Goal: Task Accomplishment & Management: Use online tool/utility

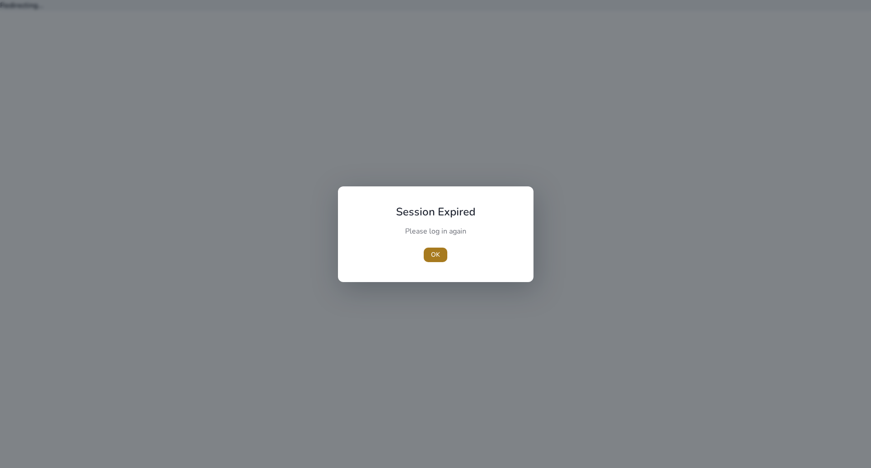
click at [435, 254] on span "OK" at bounding box center [435, 255] width 9 height 10
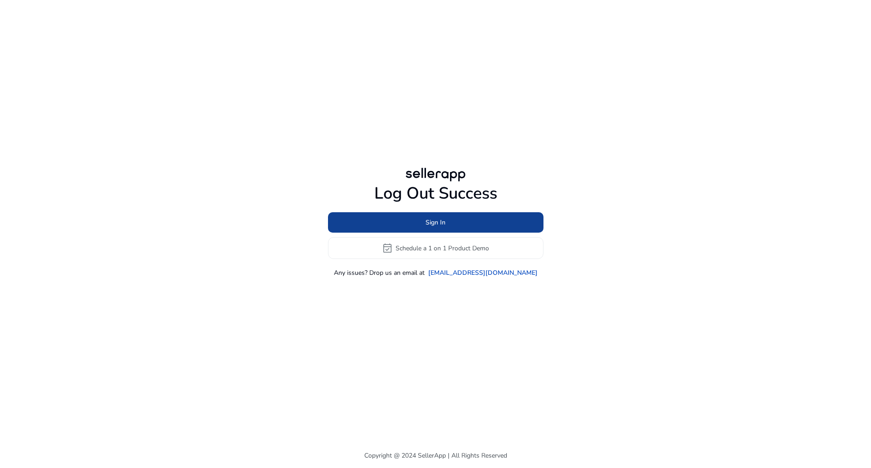
click at [439, 224] on span "Sign In" at bounding box center [436, 223] width 20 height 10
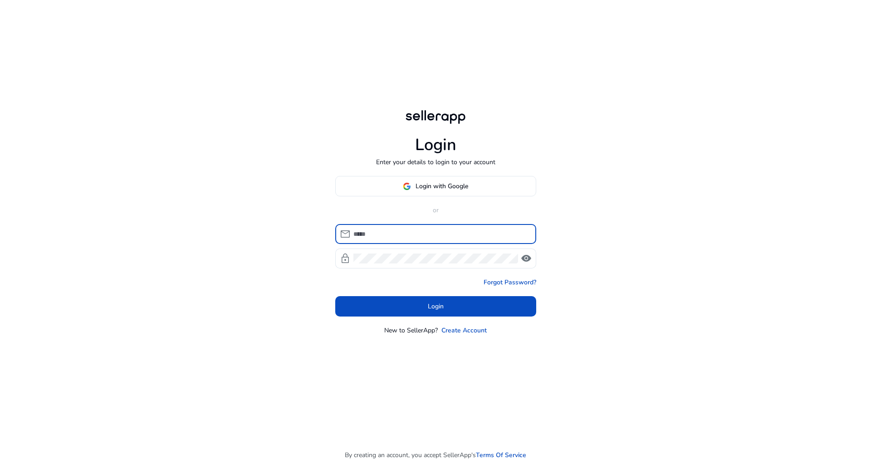
click at [439, 233] on input at bounding box center [441, 234] width 176 height 10
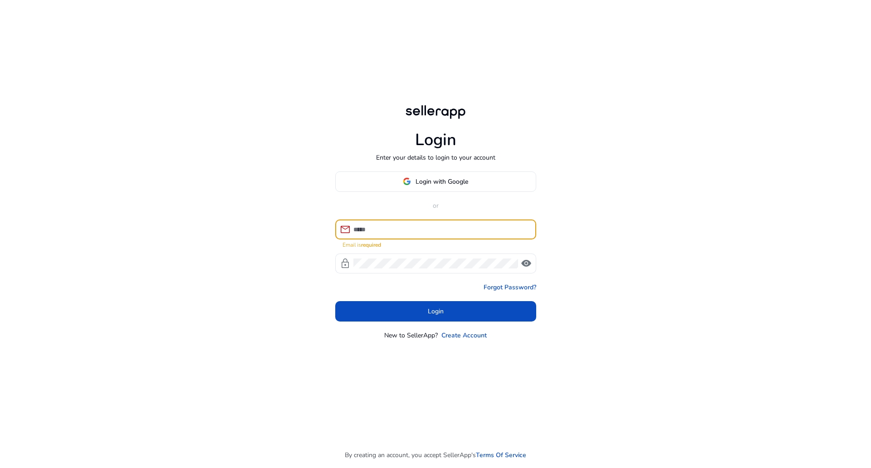
type input "**********"
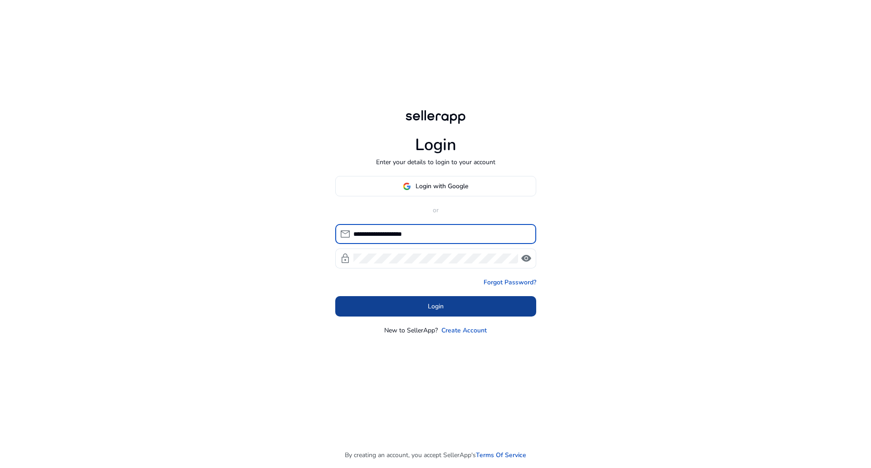
click at [388, 305] on span at bounding box center [435, 307] width 201 height 22
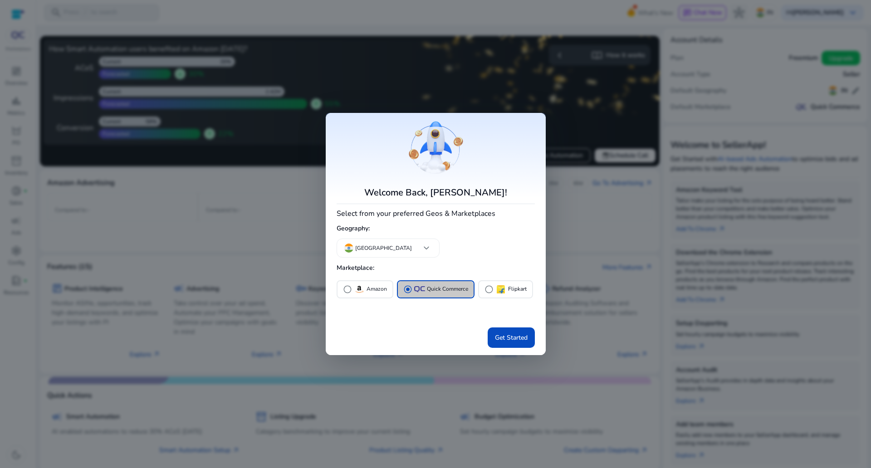
click at [423, 293] on div "radio_button_checked Quick Commerce" at bounding box center [435, 289] width 65 height 10
click at [520, 339] on span "Get Started" at bounding box center [511, 338] width 33 height 10
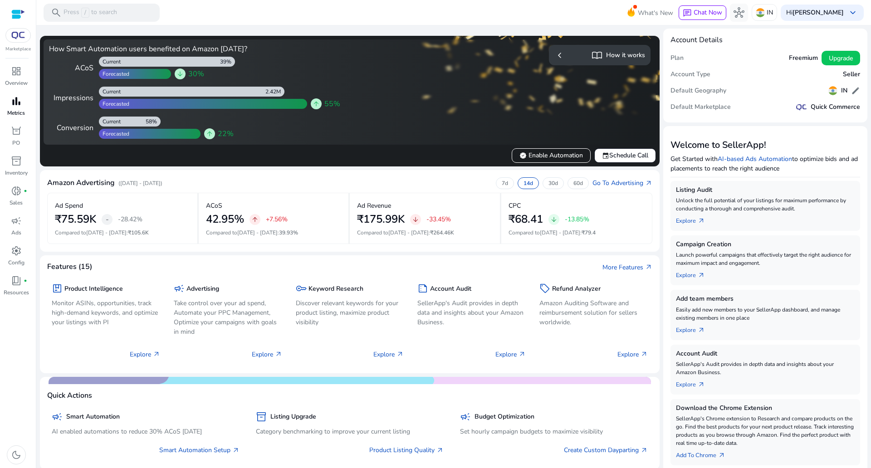
click at [20, 103] on span "bar_chart" at bounding box center [16, 101] width 11 height 11
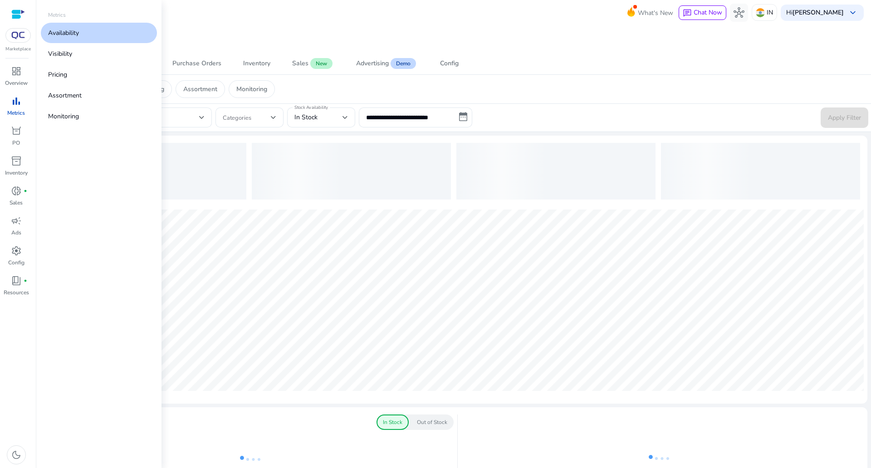
click at [98, 36] on link "Availability" at bounding box center [99, 33] width 116 height 20
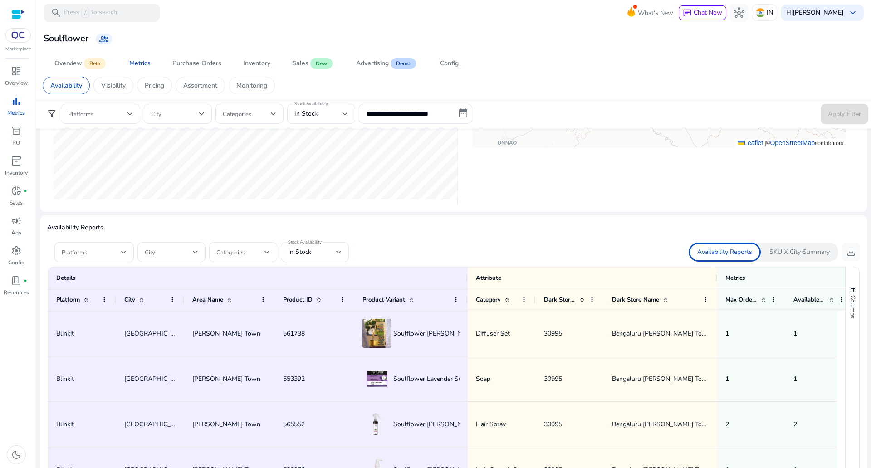
scroll to position [510, 0]
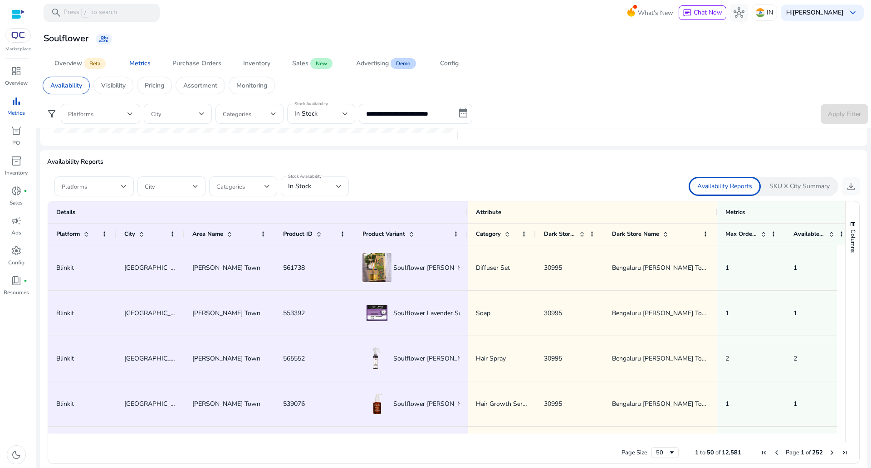
click at [312, 185] on div "In Stock" at bounding box center [312, 186] width 48 height 10
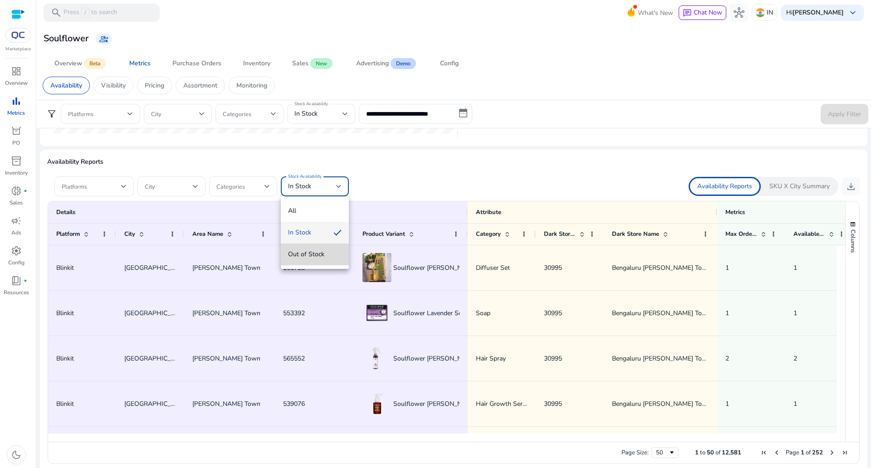
click at [310, 262] on mat-option "Out of Stock" at bounding box center [315, 255] width 68 height 22
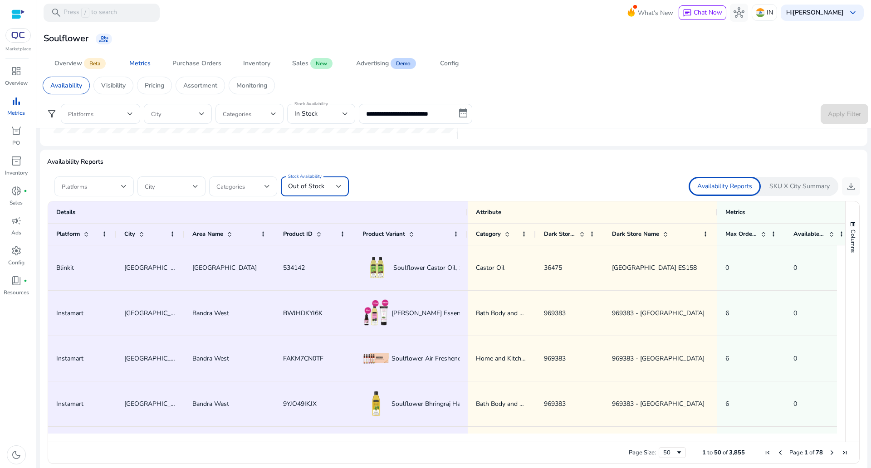
click at [102, 191] on div at bounding box center [94, 186] width 65 height 11
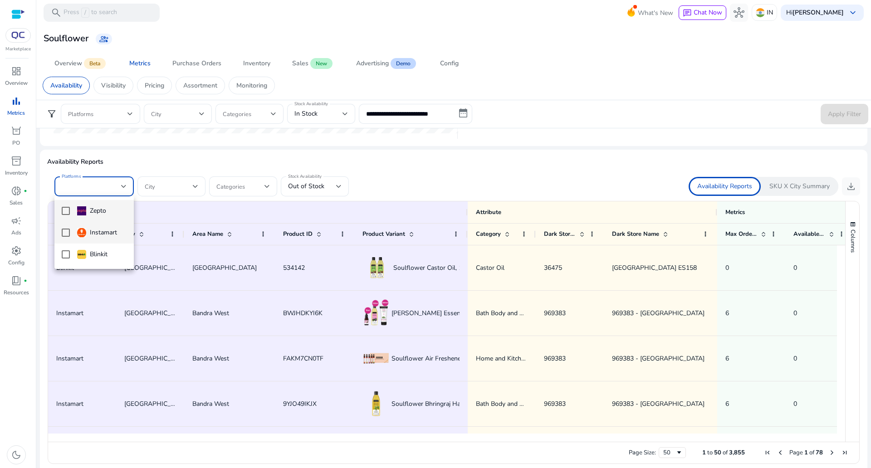
click at [81, 237] on img at bounding box center [81, 232] width 9 height 9
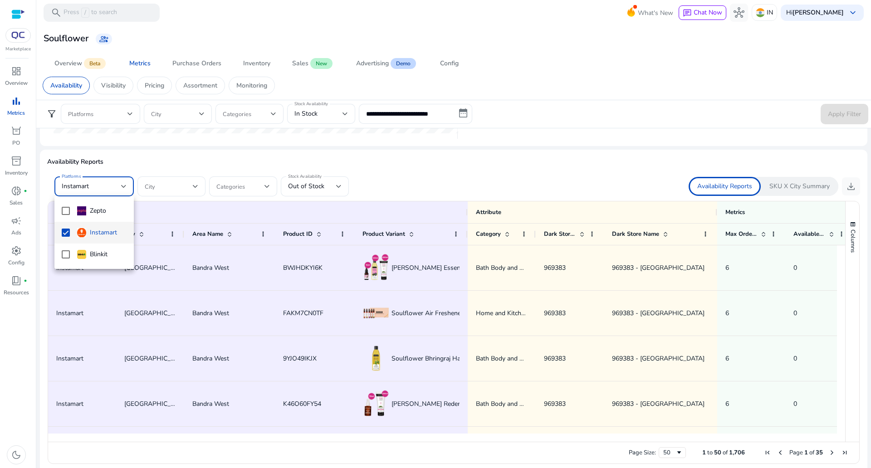
click at [436, 168] on div at bounding box center [435, 234] width 871 height 468
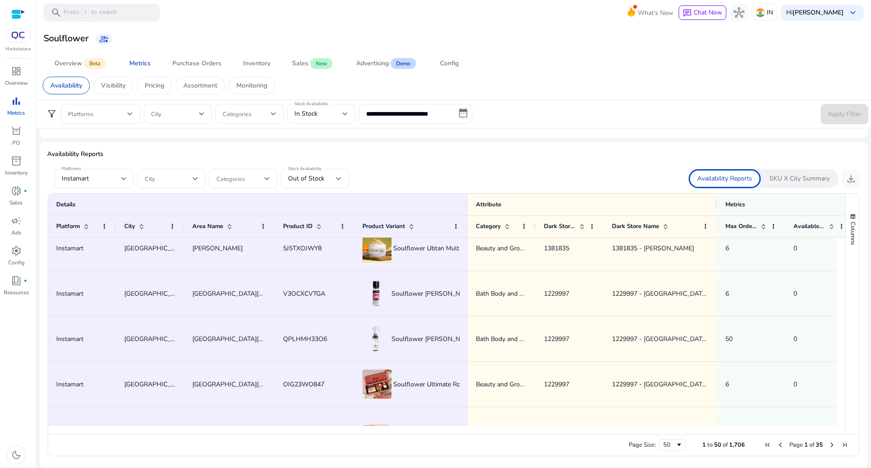
scroll to position [1001, 0]
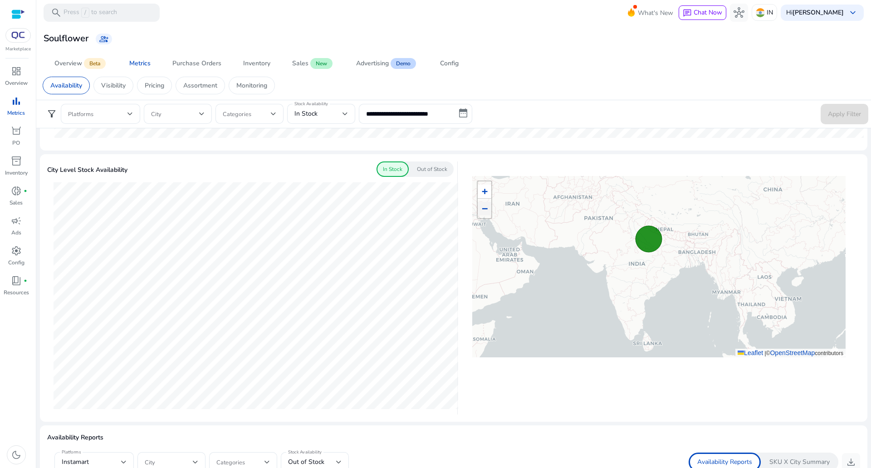
click at [436, 166] on p "Out of Stock" at bounding box center [432, 169] width 30 height 8
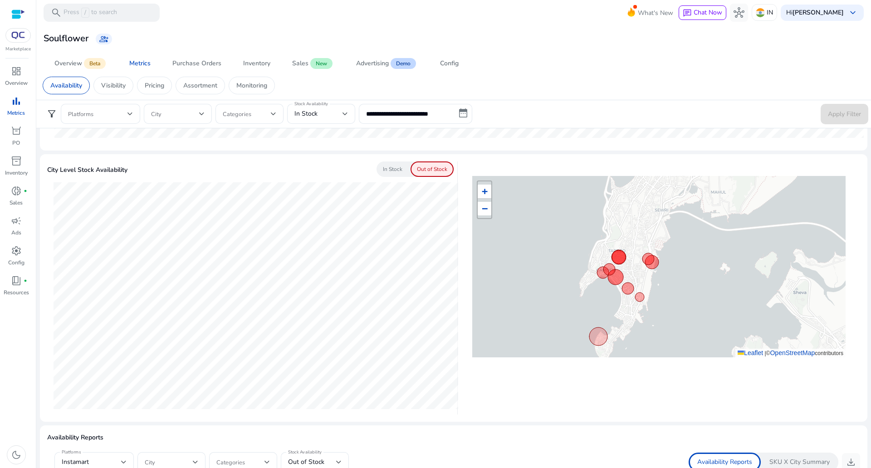
drag, startPoint x: 529, startPoint y: 258, endPoint x: 509, endPoint y: 293, distance: 40.7
click at [500, 307] on div "+ − Leaflet | © OpenStreetMap contributors" at bounding box center [658, 266] width 373 height 181
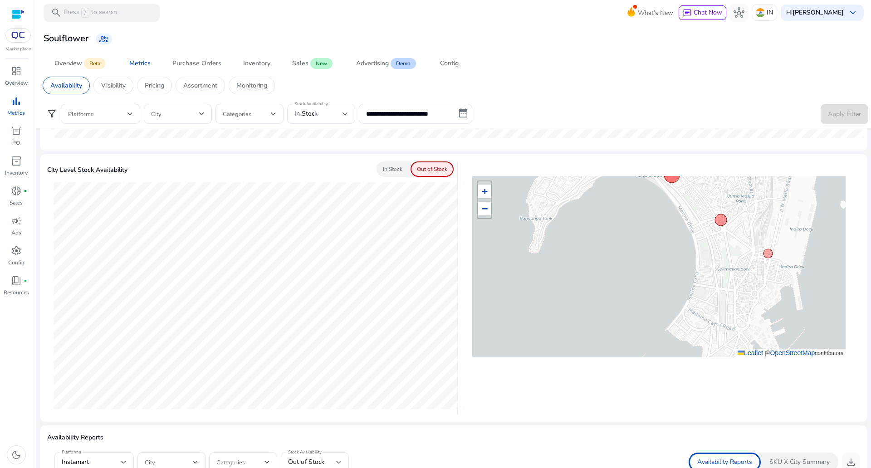
drag, startPoint x: 601, startPoint y: 297, endPoint x: 523, endPoint y: 195, distance: 128.8
click at [523, 195] on div "+ − Leaflet | © OpenStreetMap contributors" at bounding box center [658, 266] width 373 height 181
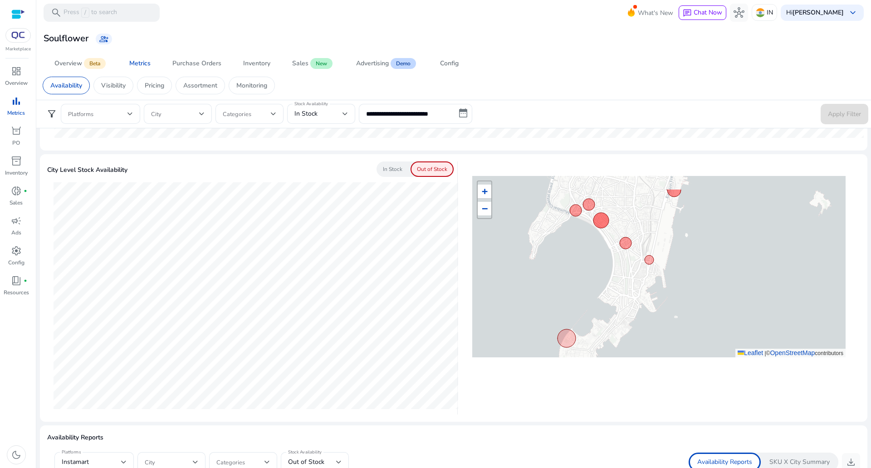
drag, startPoint x: 596, startPoint y: 221, endPoint x: 589, endPoint y: 252, distance: 31.9
click at [589, 252] on div "+ − Leaflet | © OpenStreetMap contributors" at bounding box center [658, 266] width 373 height 181
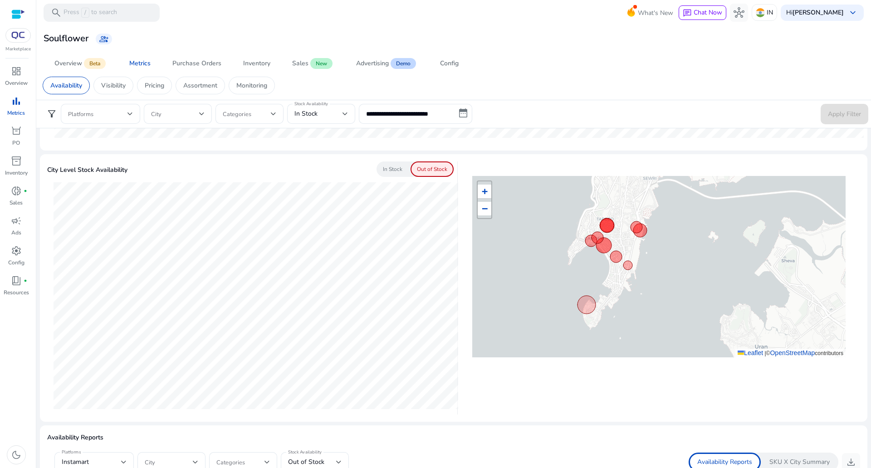
drag, startPoint x: 589, startPoint y: 252, endPoint x: 597, endPoint y: 262, distance: 12.3
click at [597, 262] on div "+ − Leaflet | © OpenStreetMap contributors" at bounding box center [658, 266] width 373 height 181
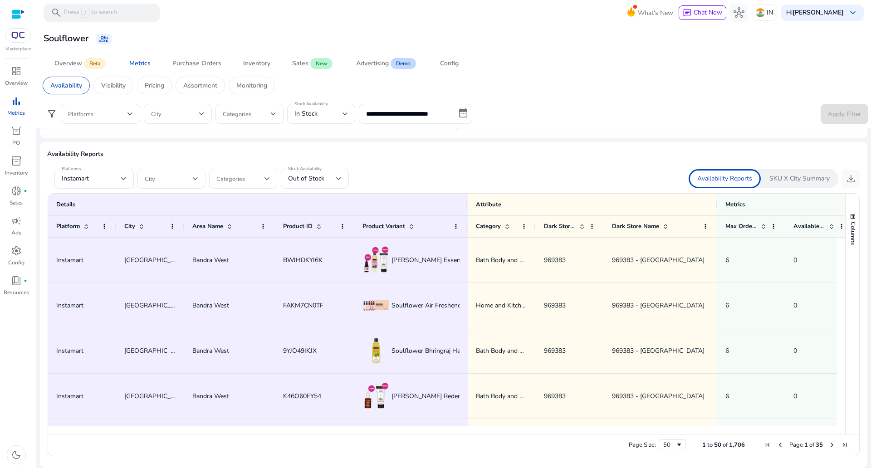
click at [794, 179] on p "SKU X City Summary" at bounding box center [800, 178] width 60 height 9
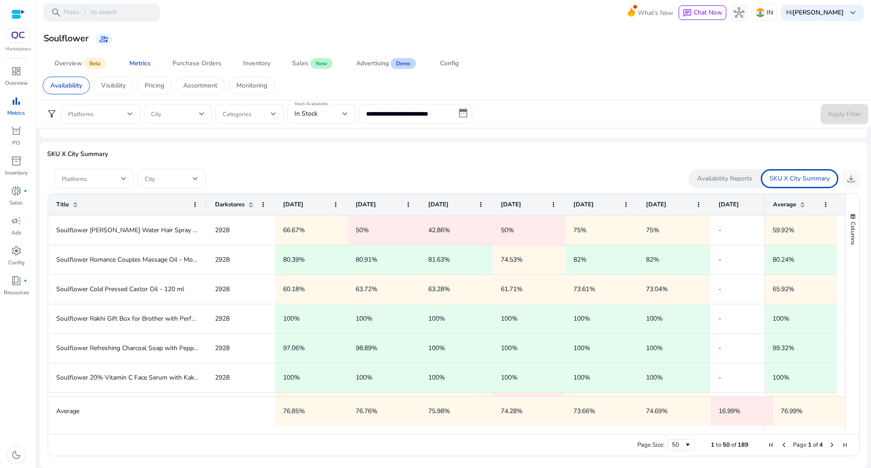
click at [76, 206] on span at bounding box center [75, 204] width 7 height 7
click at [852, 176] on span "download" at bounding box center [851, 178] width 11 height 11
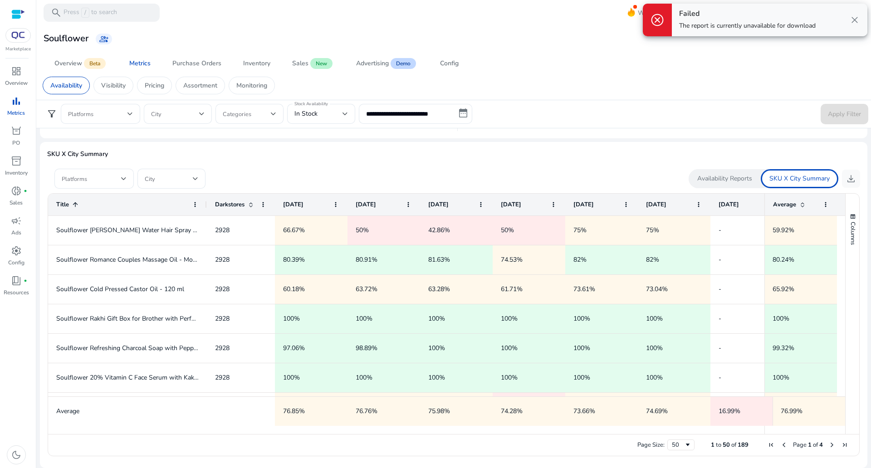
click at [624, 84] on app-sa-custom-tab "Availability Visibility Pricing Assortment Monitoring" at bounding box center [454, 86] width 822 height 18
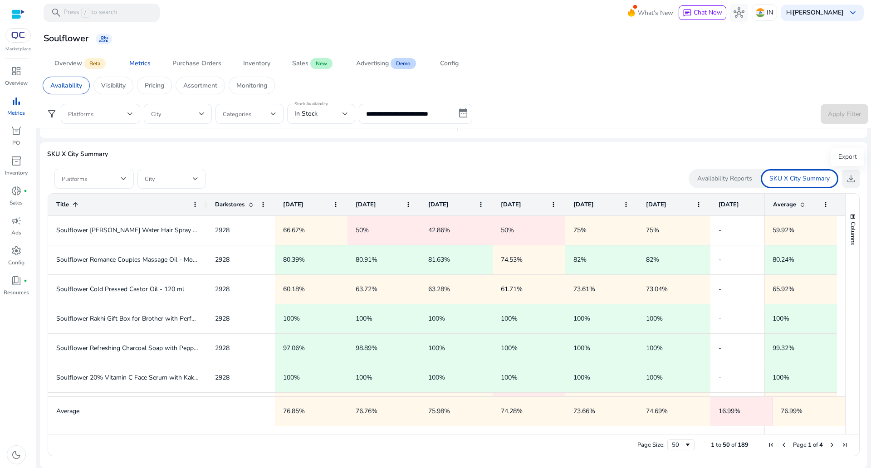
click at [850, 179] on span "download" at bounding box center [851, 178] width 11 height 11
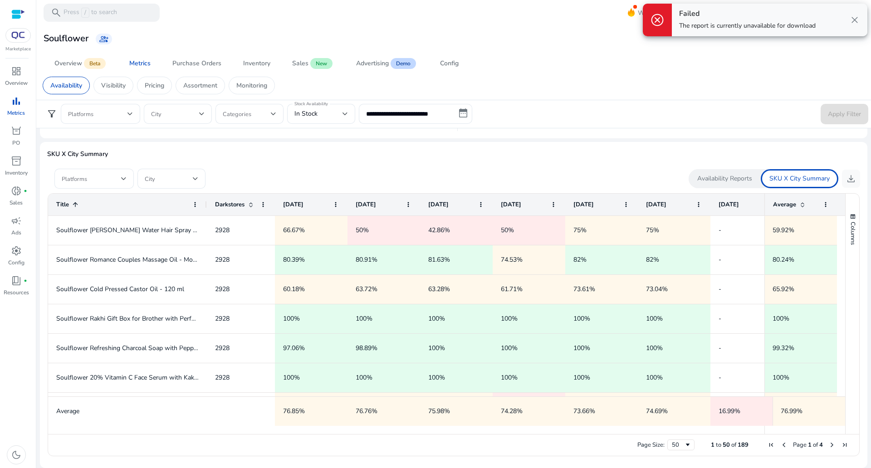
click at [852, 22] on span "close" at bounding box center [854, 20] width 11 height 11
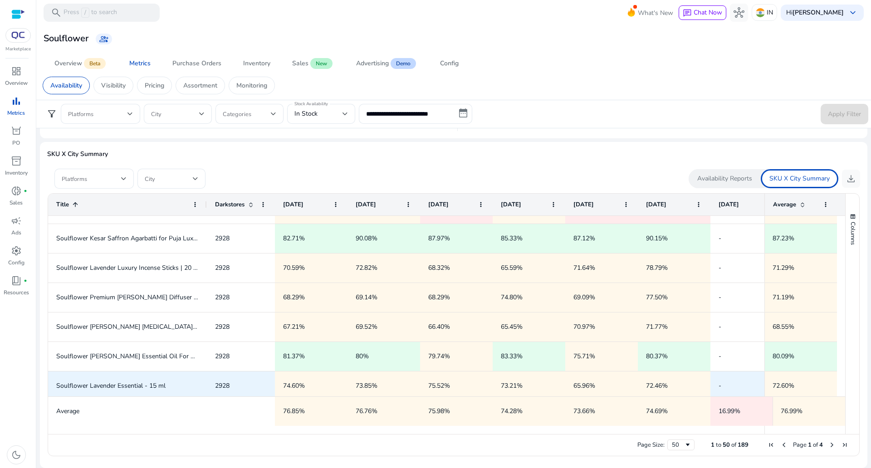
scroll to position [272, 0]
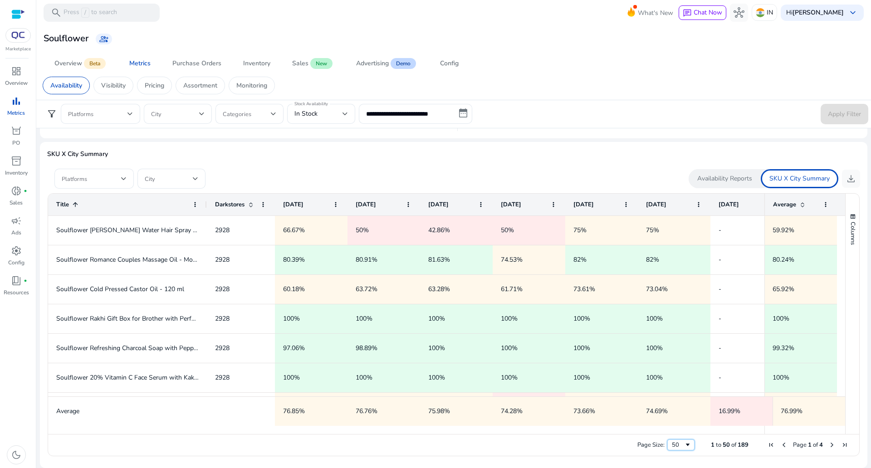
click at [677, 443] on div "50" at bounding box center [678, 445] width 12 height 8
click at [849, 228] on span "Columns" at bounding box center [853, 233] width 8 height 23
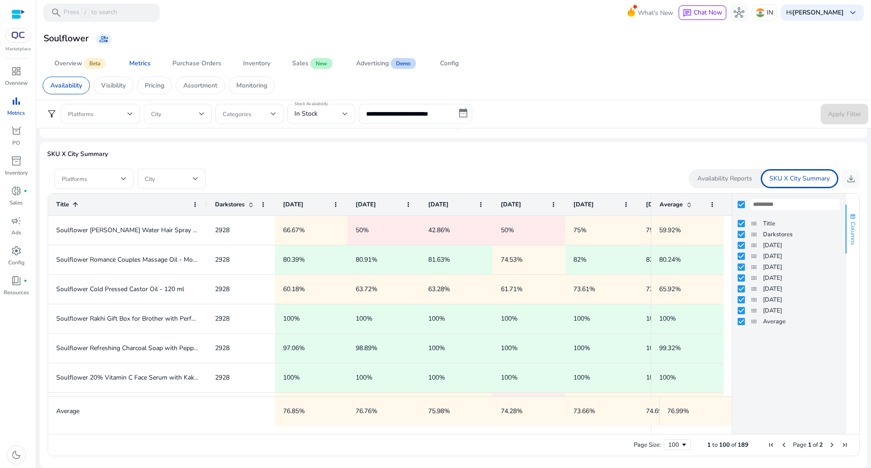
click at [849, 228] on span "Columns" at bounding box center [853, 233] width 8 height 23
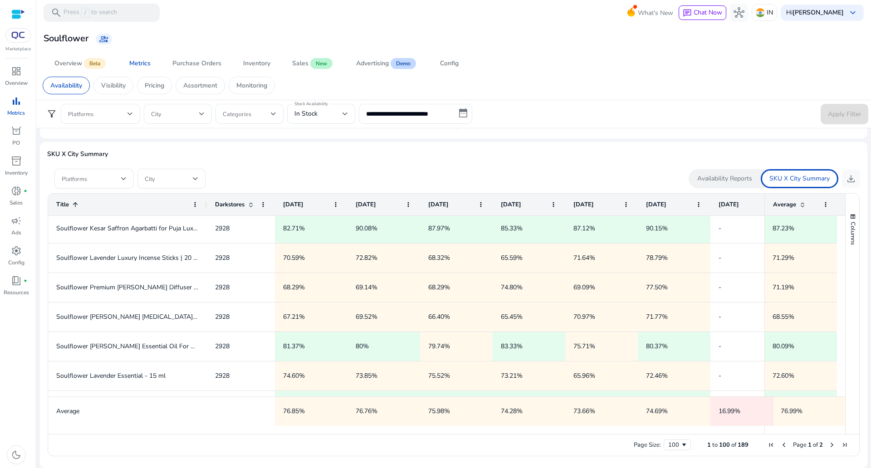
scroll to position [57, 0]
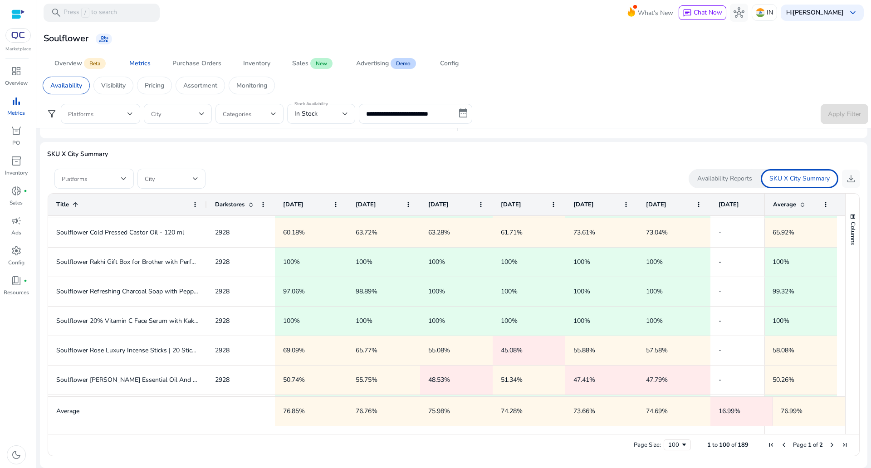
click at [717, 181] on p "Availability Reports" at bounding box center [724, 178] width 55 height 9
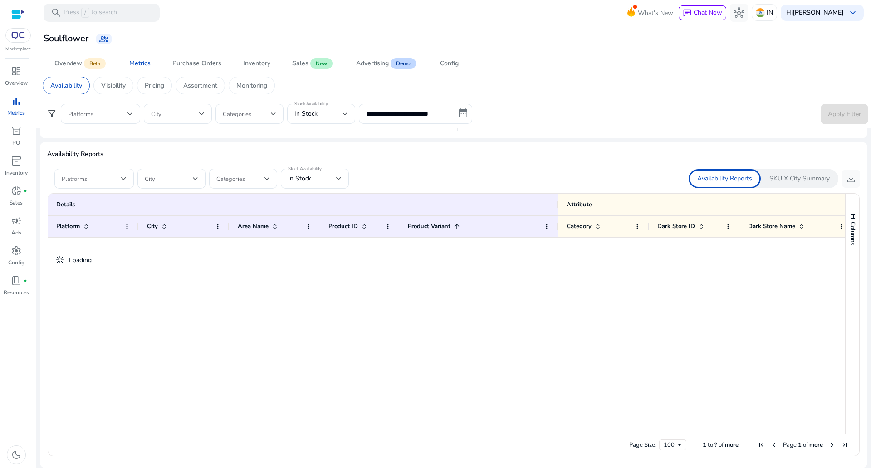
scroll to position [0, 0]
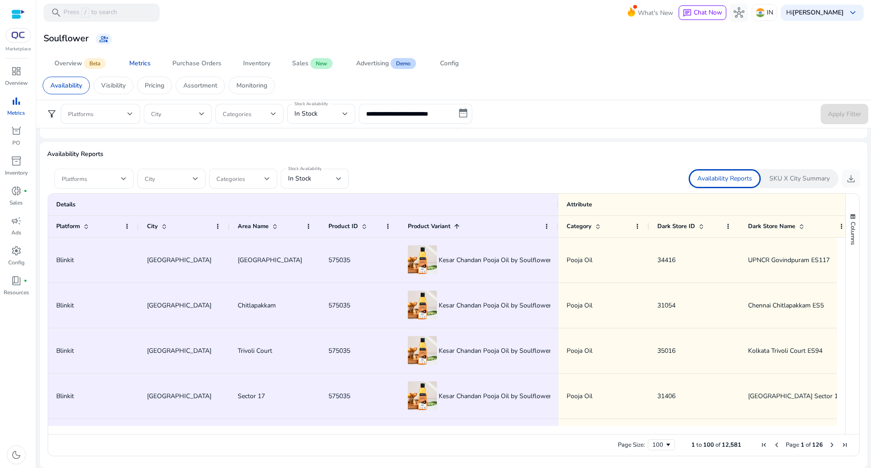
click at [119, 178] on span at bounding box center [91, 179] width 59 height 10
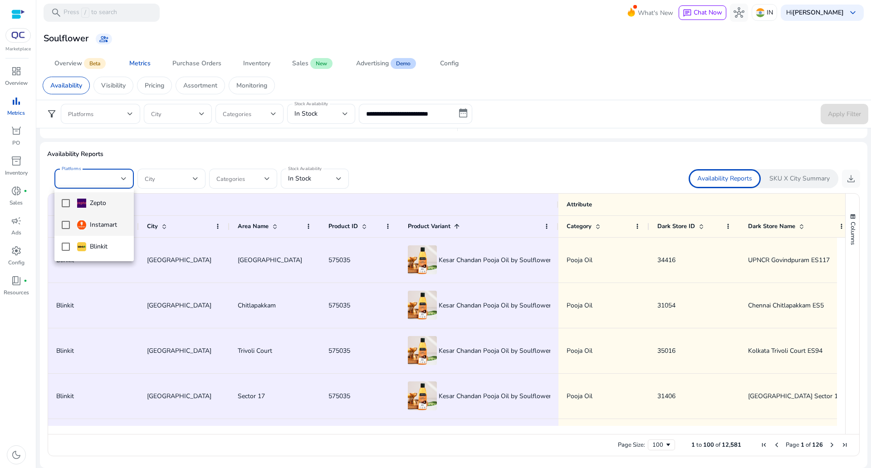
click at [95, 225] on div "Instamart" at bounding box center [97, 225] width 40 height 10
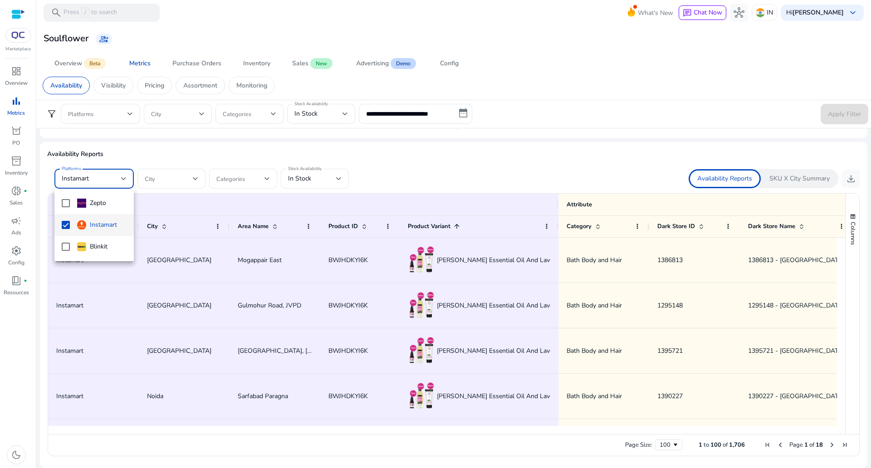
click at [186, 153] on div at bounding box center [435, 234] width 871 height 468
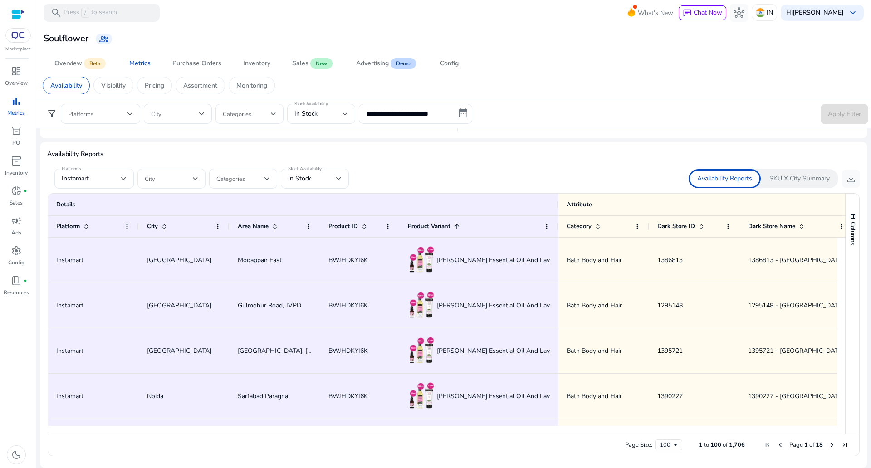
click at [173, 177] on span at bounding box center [169, 179] width 48 height 10
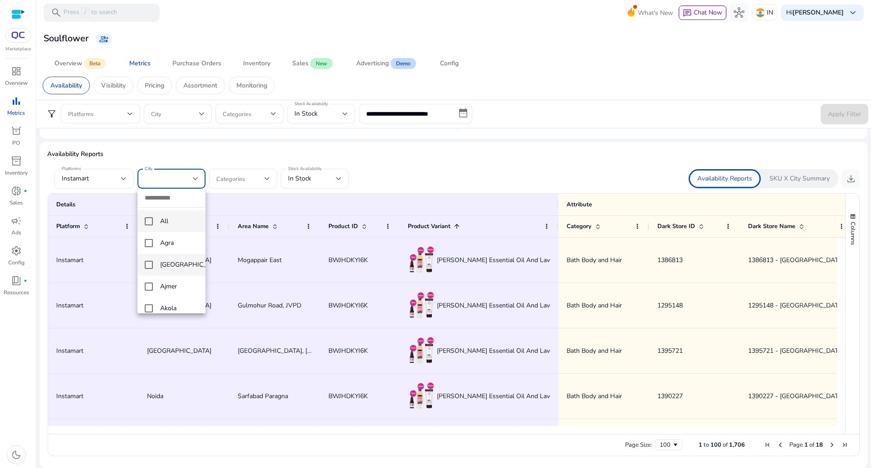
scroll to position [57, 0]
click at [185, 257] on mat-option "Amravati" at bounding box center [171, 247] width 68 height 22
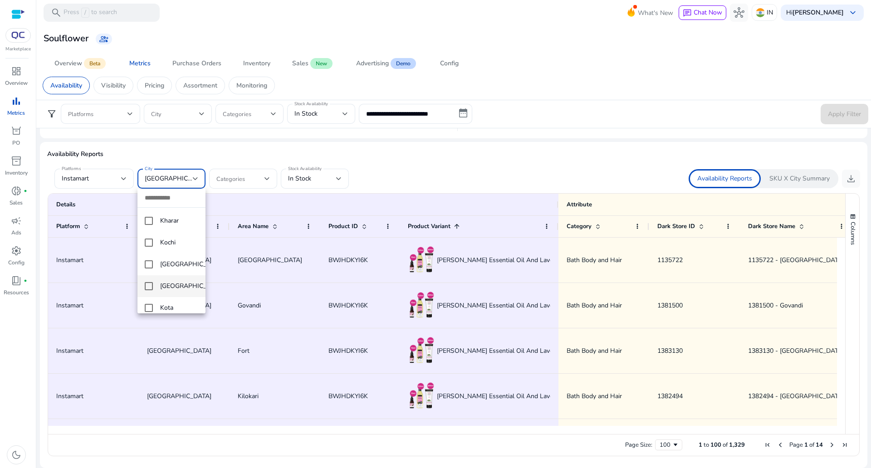
scroll to position [2331, 0]
click at [260, 171] on div at bounding box center [435, 234] width 871 height 468
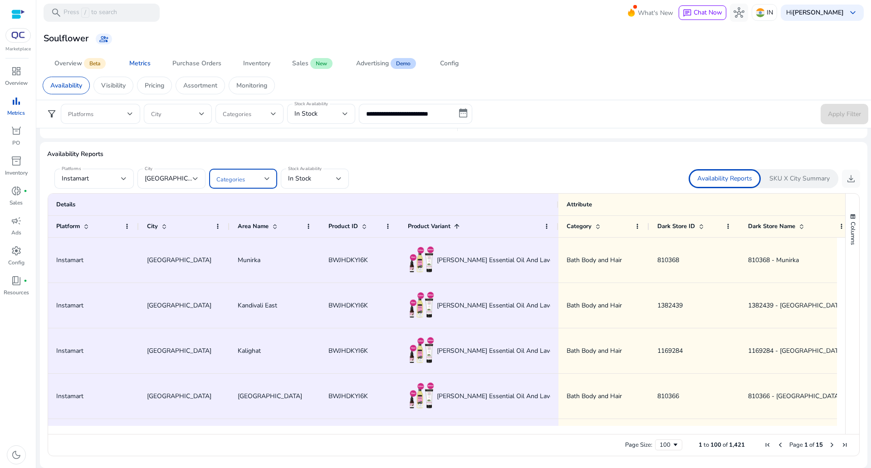
click at [259, 177] on span at bounding box center [240, 179] width 48 height 10
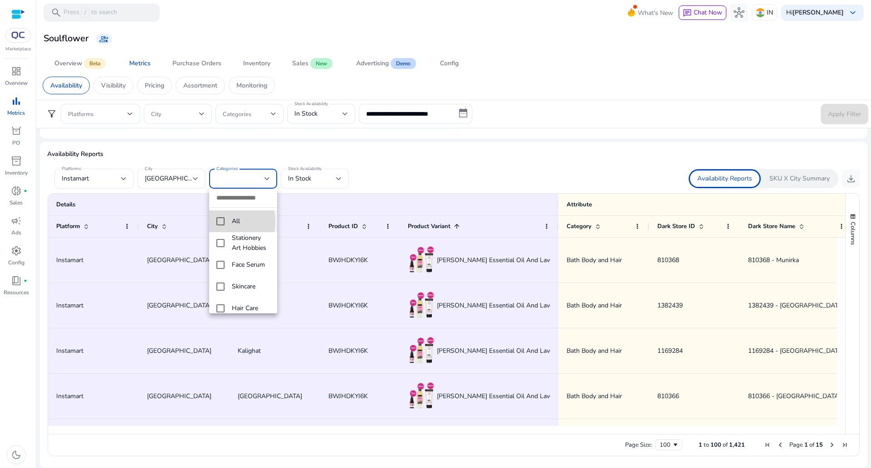
click at [220, 222] on mat-pseudo-checkbox at bounding box center [220, 221] width 8 height 8
click at [391, 176] on div at bounding box center [435, 234] width 871 height 468
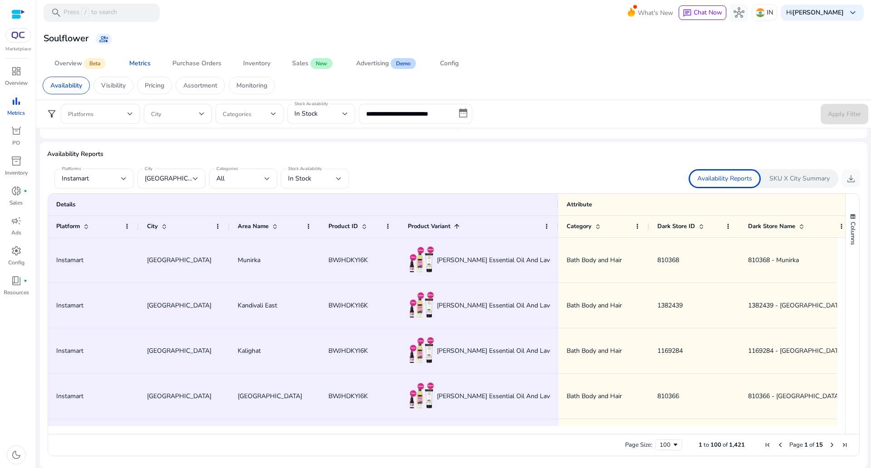
click at [314, 179] on div "In Stock" at bounding box center [312, 179] width 48 height 10
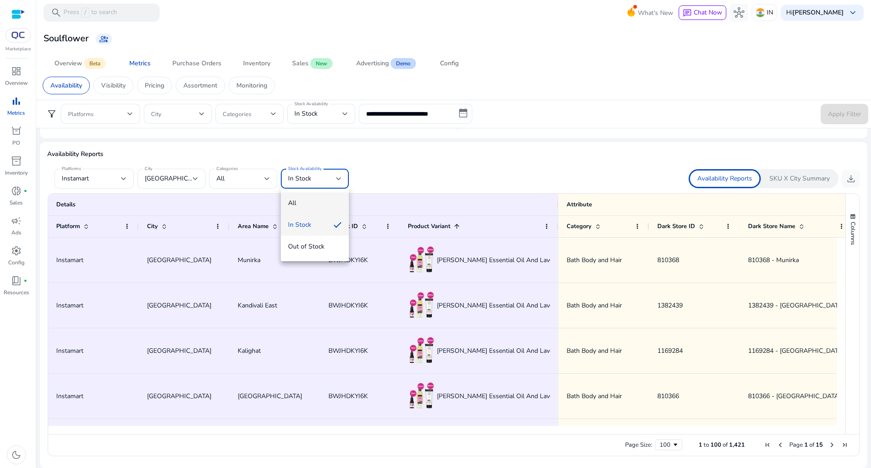
click at [316, 196] on mat-option "All" at bounding box center [315, 203] width 68 height 22
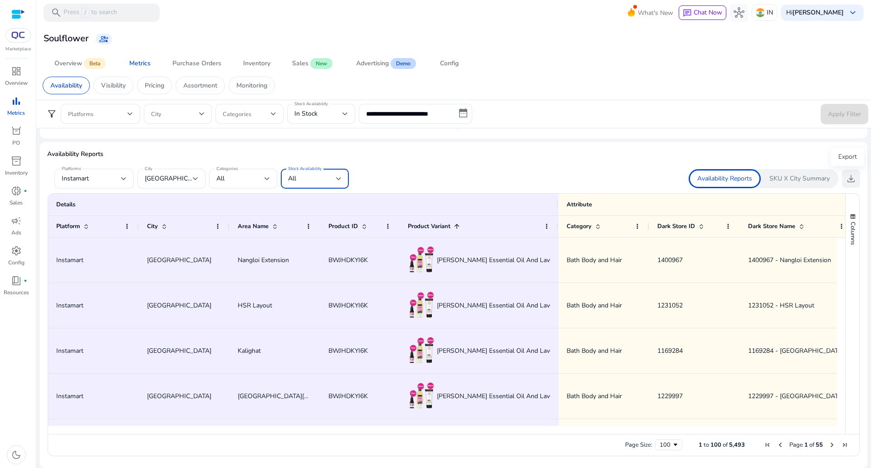
click at [849, 178] on span "download" at bounding box center [851, 178] width 11 height 11
click at [182, 173] on div "[GEOGRAPHIC_DATA], [GEOGRAPHIC_DATA], [GEOGRAPHIC_DATA], [GEOGRAPHIC_DATA], [GE…" at bounding box center [172, 178] width 54 height 11
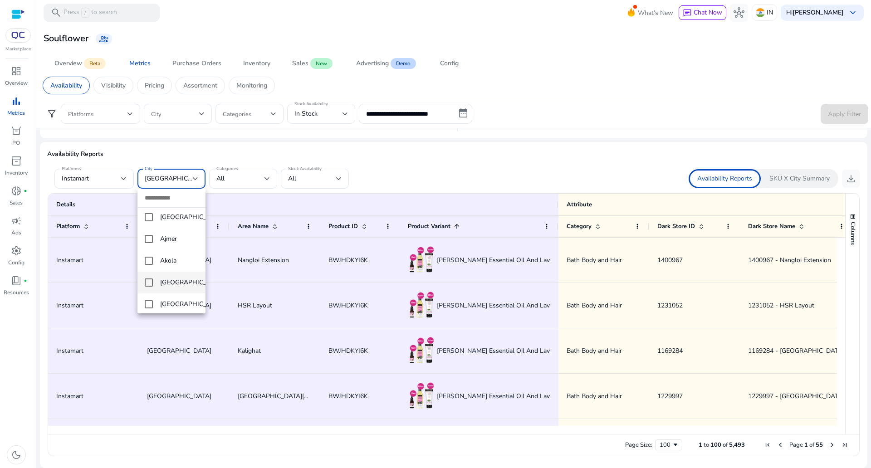
scroll to position [0, 0]
click at [148, 221] on mat-pseudo-checkbox at bounding box center [149, 221] width 8 height 8
click at [440, 177] on div at bounding box center [435, 234] width 871 height 468
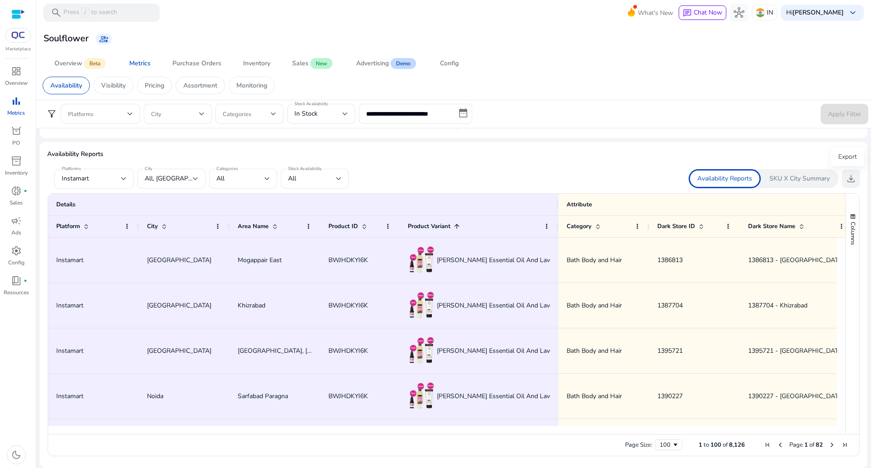
click at [848, 177] on span "download" at bounding box center [851, 178] width 11 height 11
